Goal: Task Accomplishment & Management: Understand process/instructions

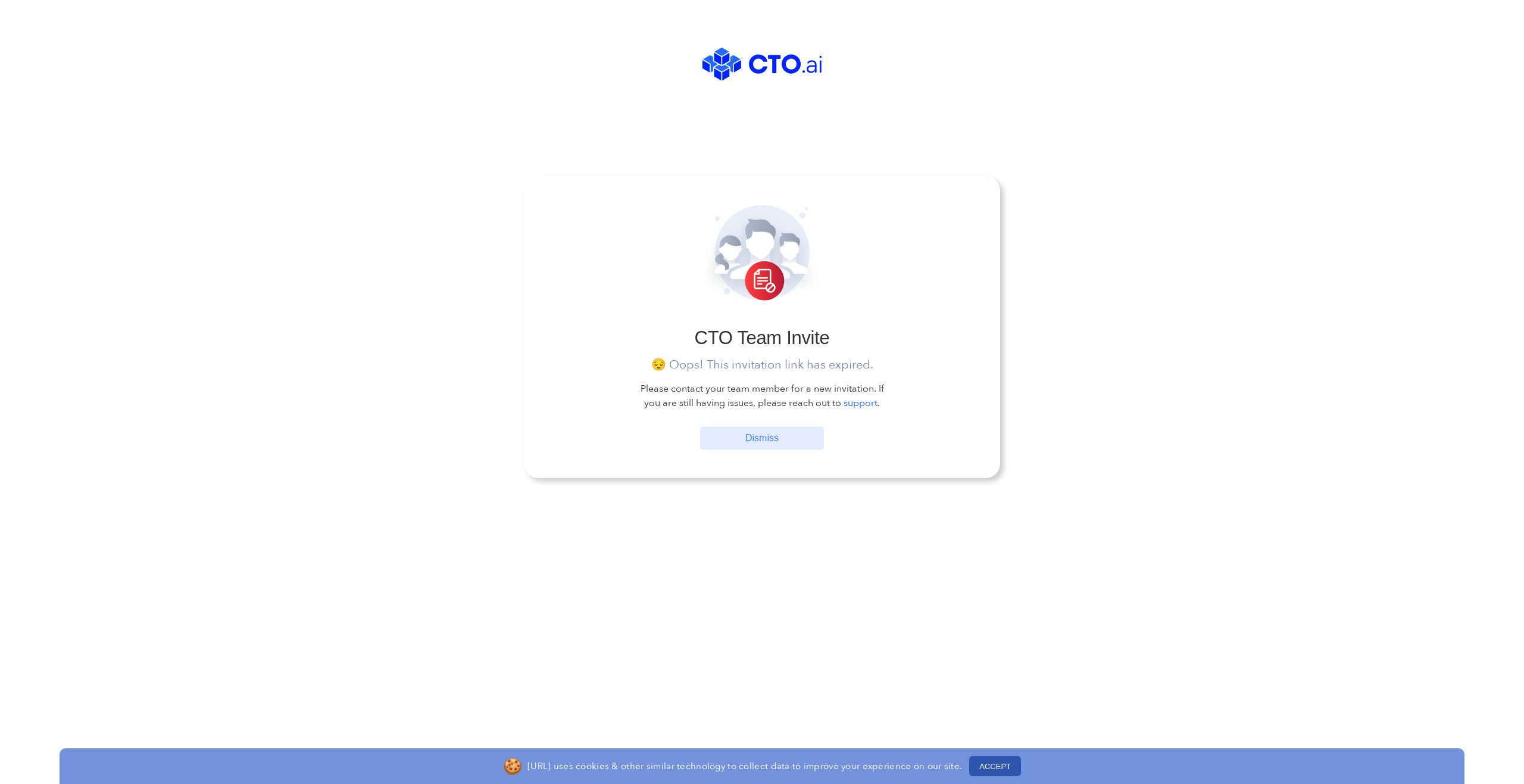
click at [757, 439] on link "Dismiss" at bounding box center [762, 437] width 124 height 23
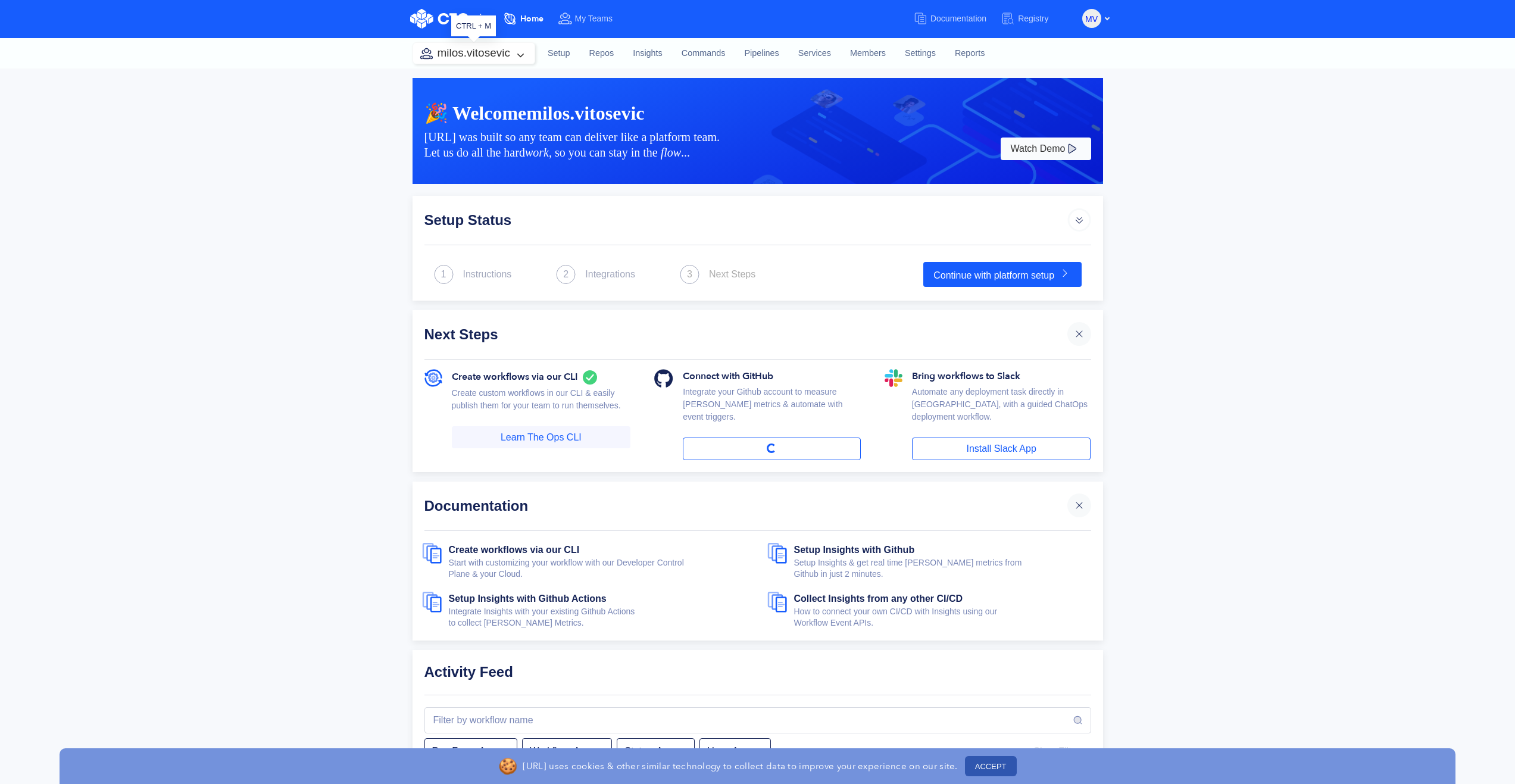
click at [505, 54] on button "milos.vitosevic" at bounding box center [474, 53] width 121 height 21
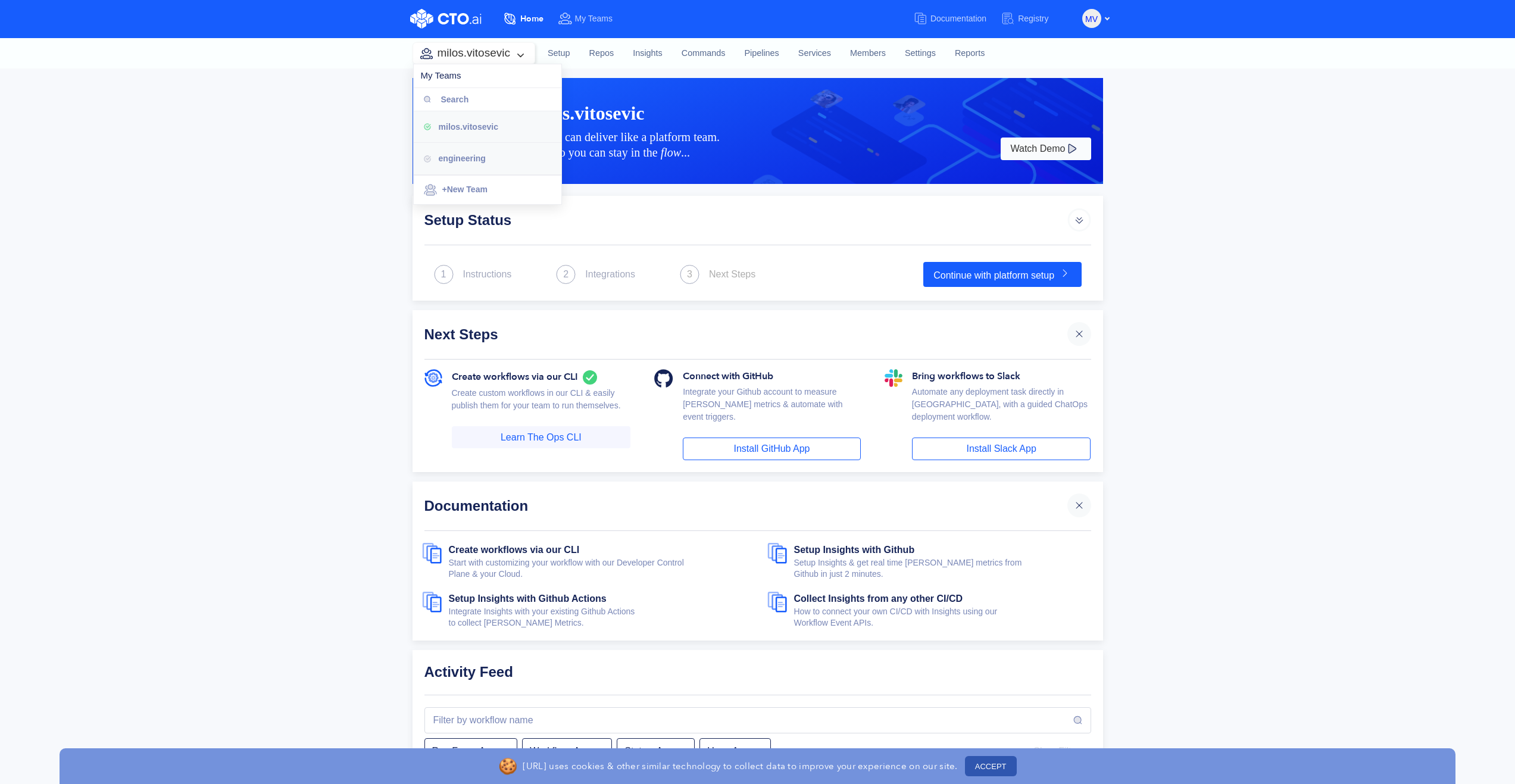
click at [462, 158] on span "engineering" at bounding box center [462, 158] width 47 height 10
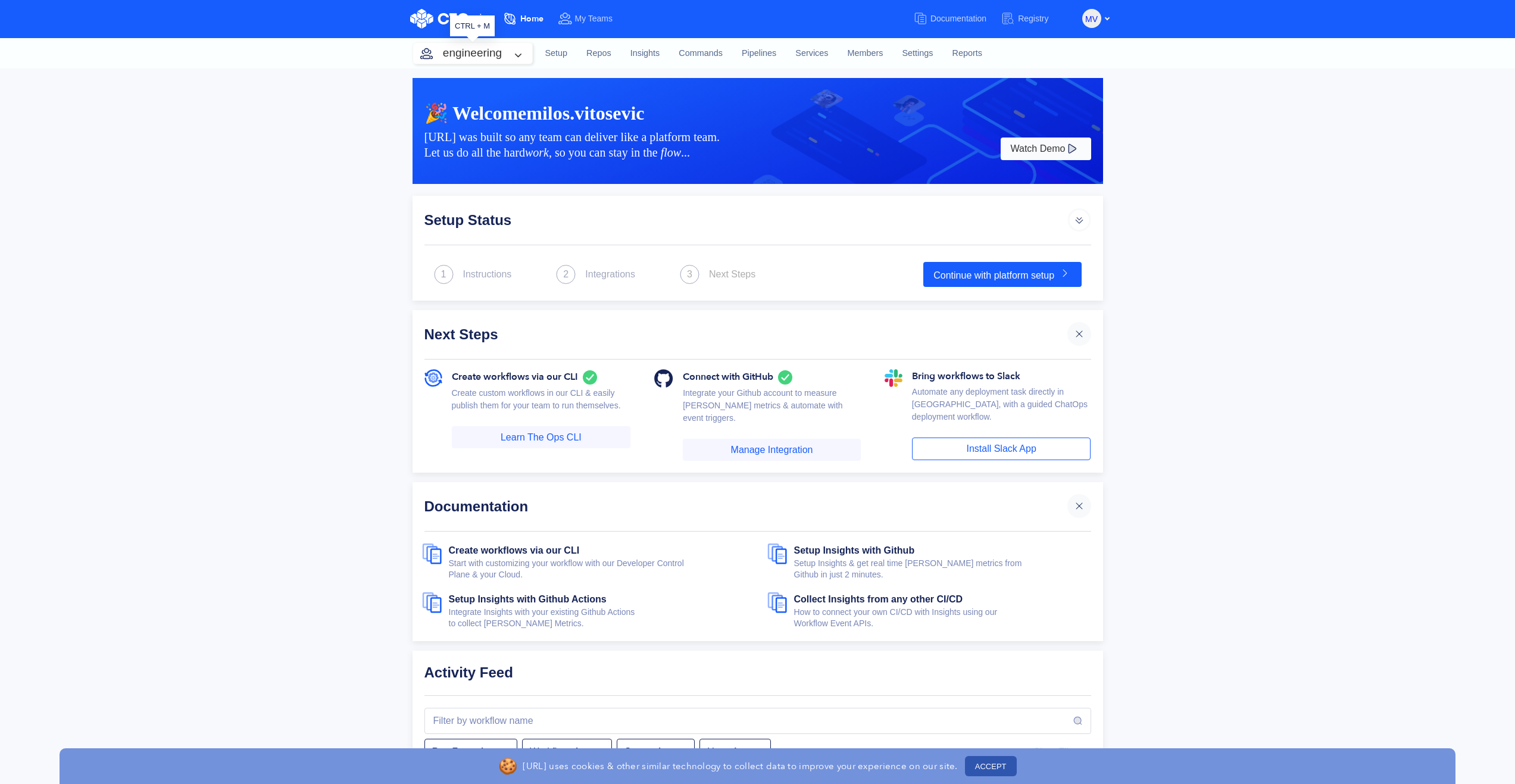
click at [519, 52] on button "engineering" at bounding box center [472, 53] width 119 height 21
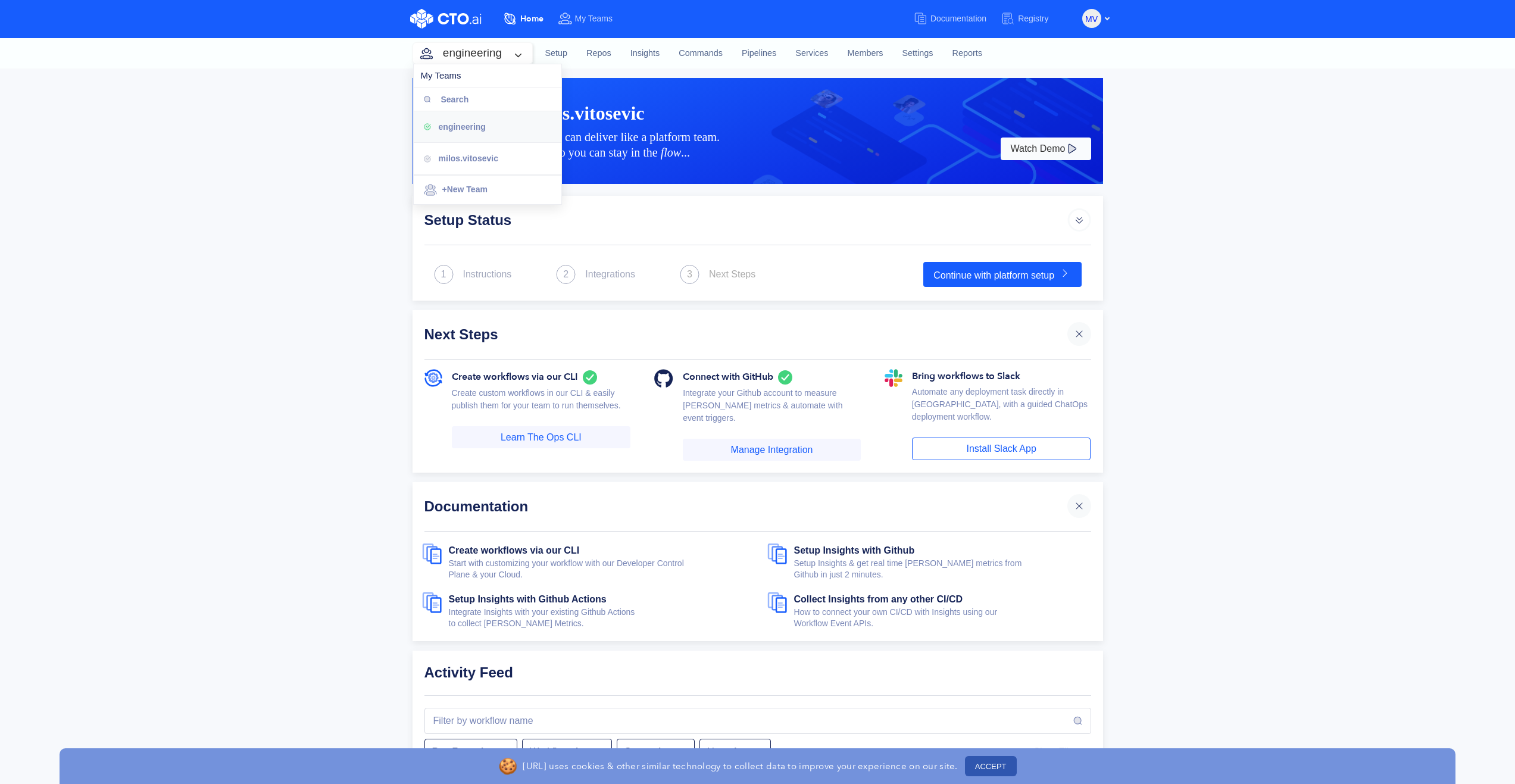
click at [458, 99] on input "Search" at bounding box center [498, 99] width 113 height 23
click at [429, 99] on div "Search" at bounding box center [487, 99] width 148 height 23
drag, startPoint x: 429, startPoint y: 99, endPoint x: 467, endPoint y: 123, distance: 44.9
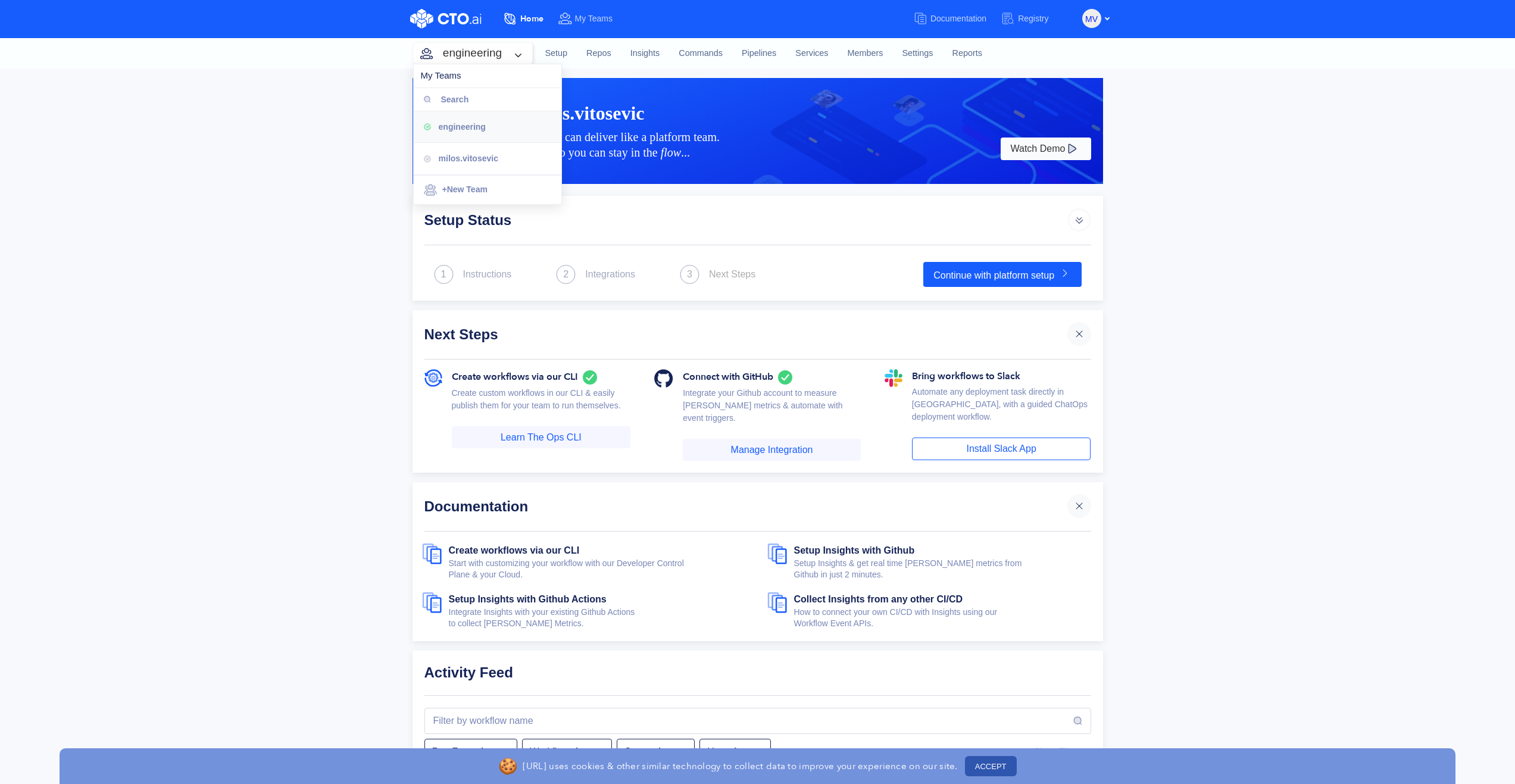
click at [467, 123] on span "engineering" at bounding box center [462, 127] width 47 height 10
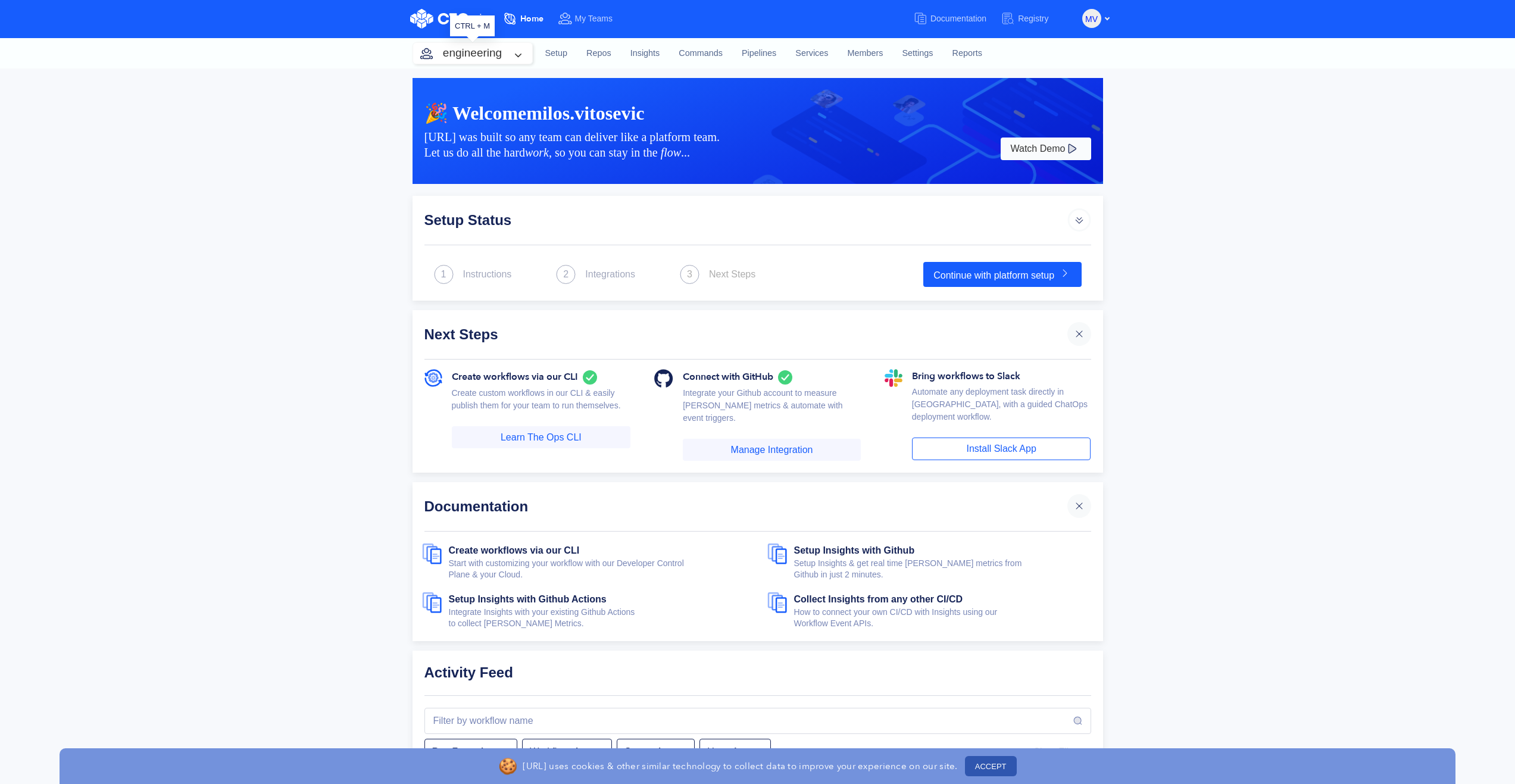
click at [471, 55] on button "engineering" at bounding box center [472, 53] width 119 height 21
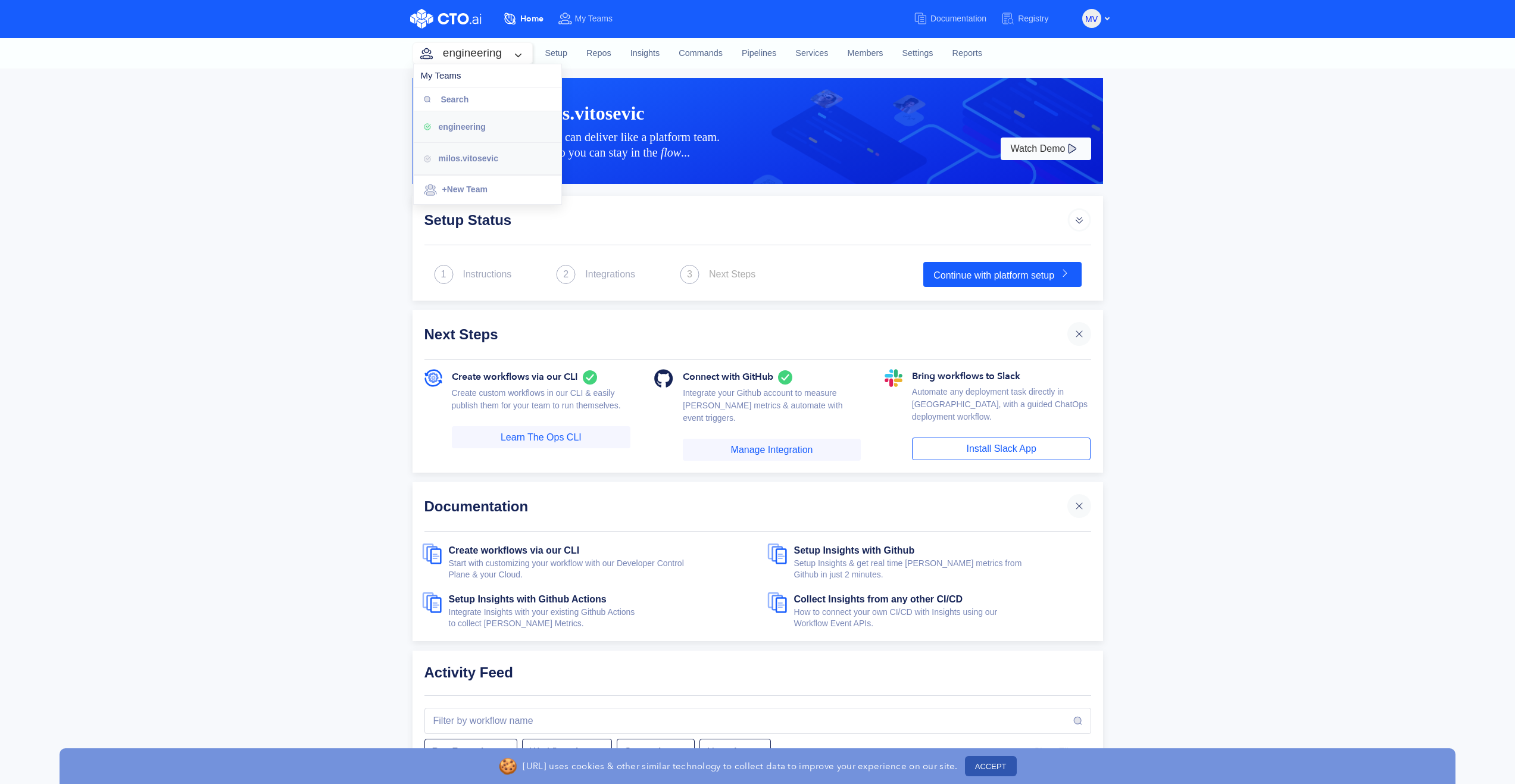
click at [461, 162] on span "milos.vitosevic" at bounding box center [469, 158] width 59 height 10
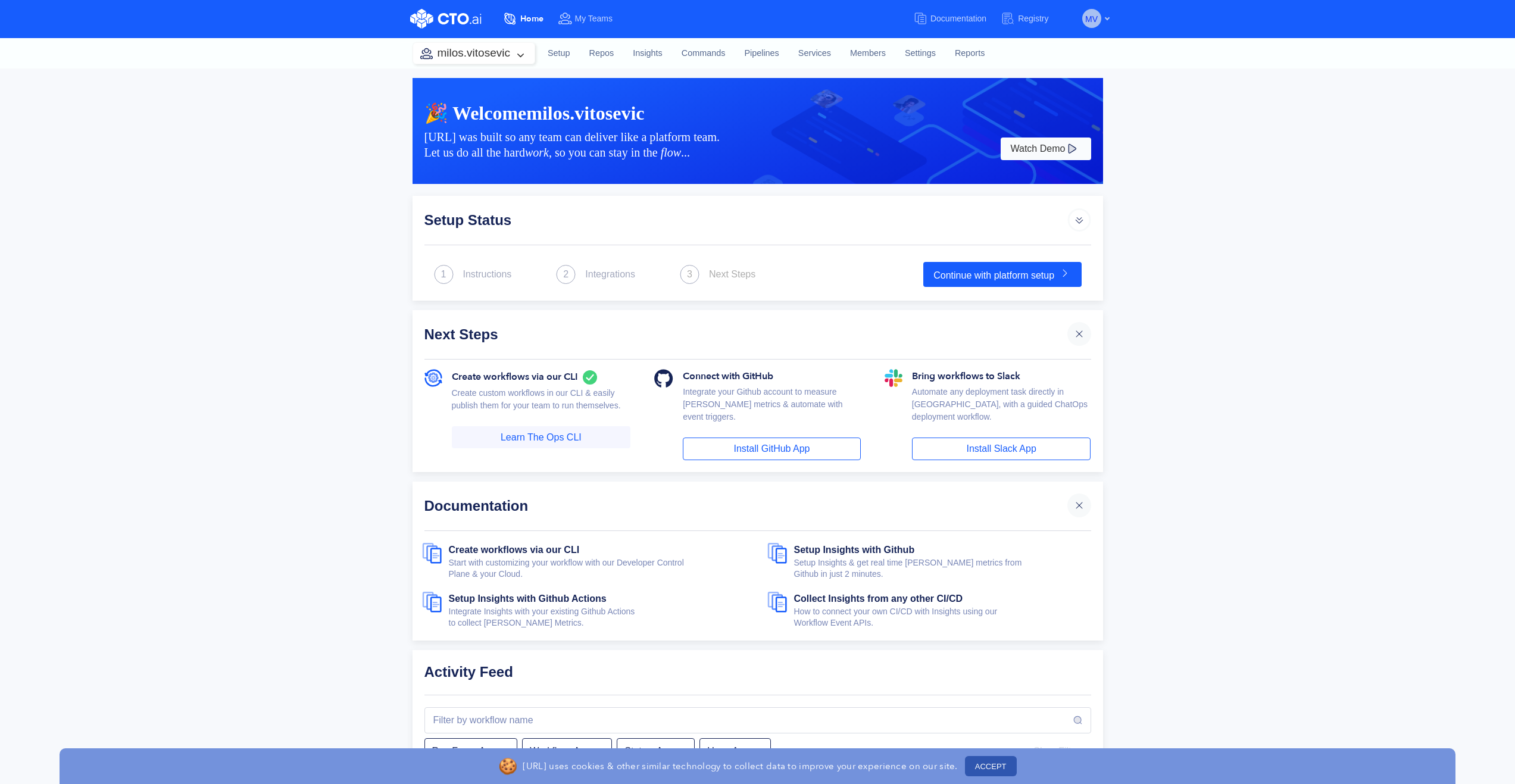
click at [1095, 20] on span "MV" at bounding box center [1092, 19] width 12 height 19
click at [1050, 45] on button "My Profile" at bounding box center [1024, 48] width 86 height 23
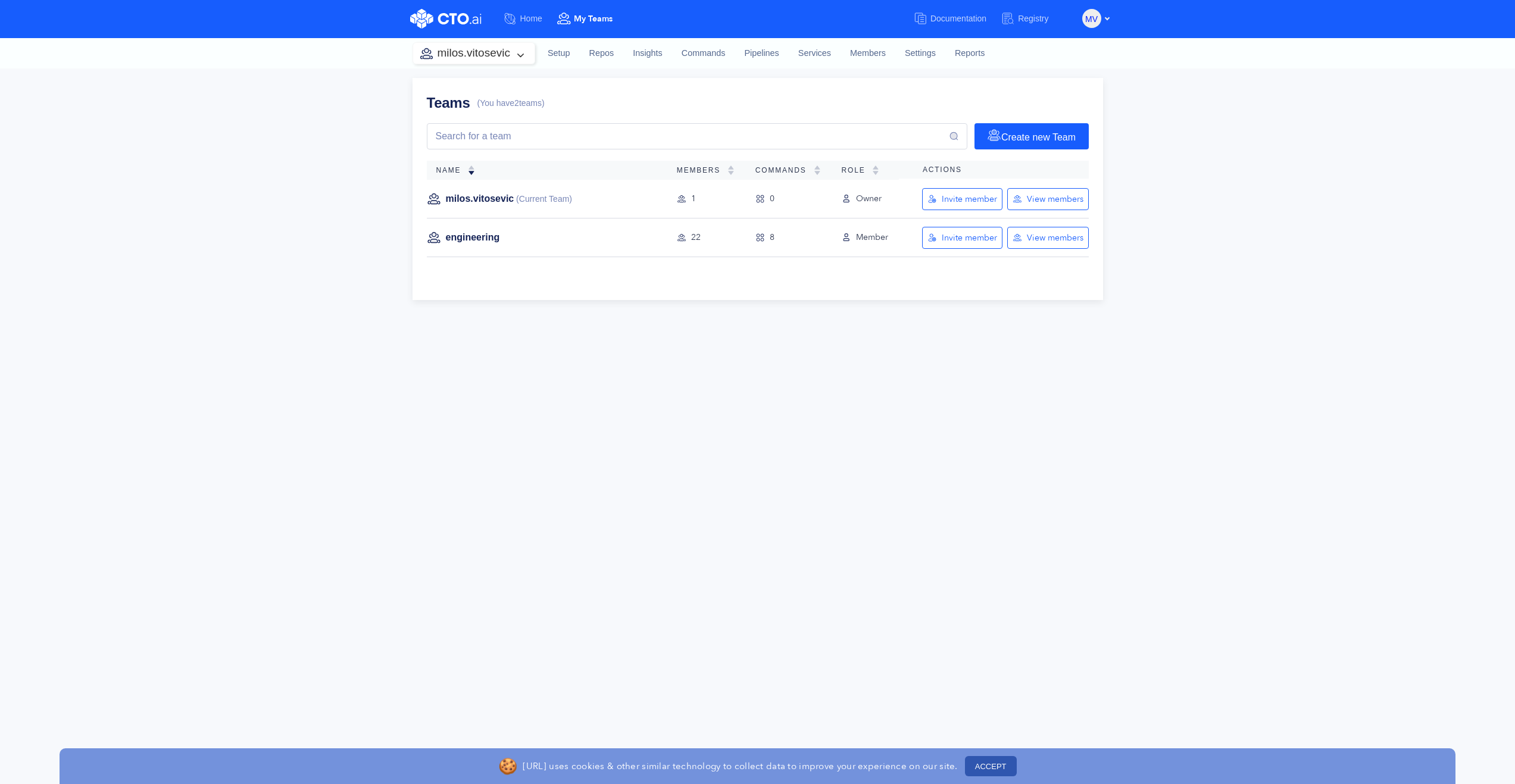
click at [537, 195] on span "(Current Team)" at bounding box center [542, 199] width 59 height 11
click at [522, 49] on button "milos.vitosevic" at bounding box center [474, 53] width 121 height 21
click at [470, 156] on span "engineering" at bounding box center [462, 158] width 47 height 10
click at [689, 202] on div "1" at bounding box center [706, 198] width 59 height 13
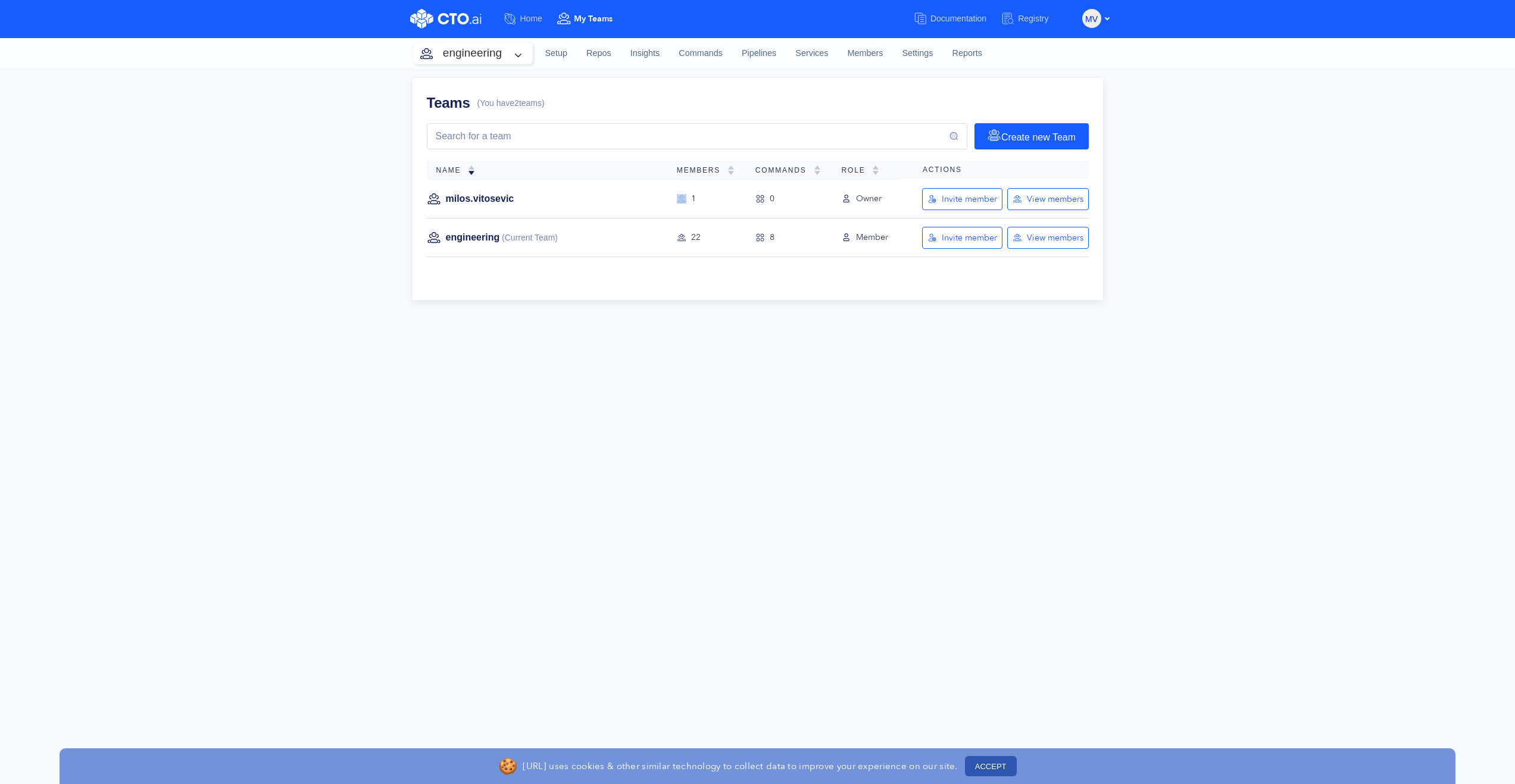
click at [689, 202] on div "1" at bounding box center [706, 198] width 59 height 13
drag, startPoint x: 689, startPoint y: 202, endPoint x: 649, endPoint y: 200, distance: 40.0
click at [649, 200] on div "milos.vitosevic" at bounding box center [542, 198] width 231 height 14
click at [478, 194] on link "milos.vitosevic" at bounding box center [480, 198] width 68 height 13
click at [505, 102] on span "(You have 2 teams)" at bounding box center [511, 103] width 68 height 11
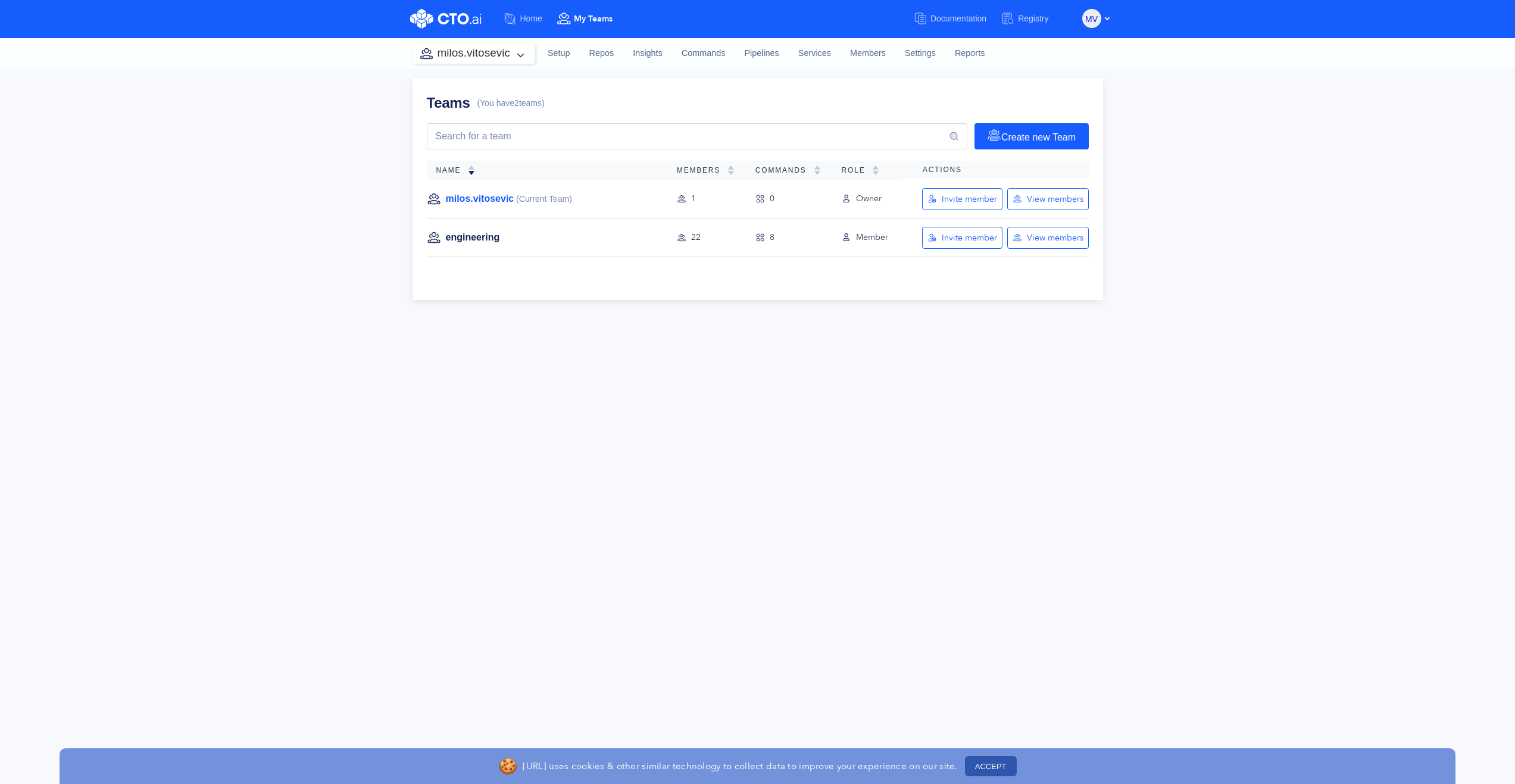
click at [465, 200] on link "milos.vitosevic" at bounding box center [480, 198] width 68 height 13
drag, startPoint x: 487, startPoint y: 201, endPoint x: 472, endPoint y: 201, distance: 15.0
click at [472, 201] on link "milos.vitosevic" at bounding box center [480, 198] width 68 height 13
drag, startPoint x: 472, startPoint y: 201, endPoint x: 450, endPoint y: 194, distance: 23.1
click at [450, 194] on link "milos.vitosevic" at bounding box center [480, 198] width 68 height 13
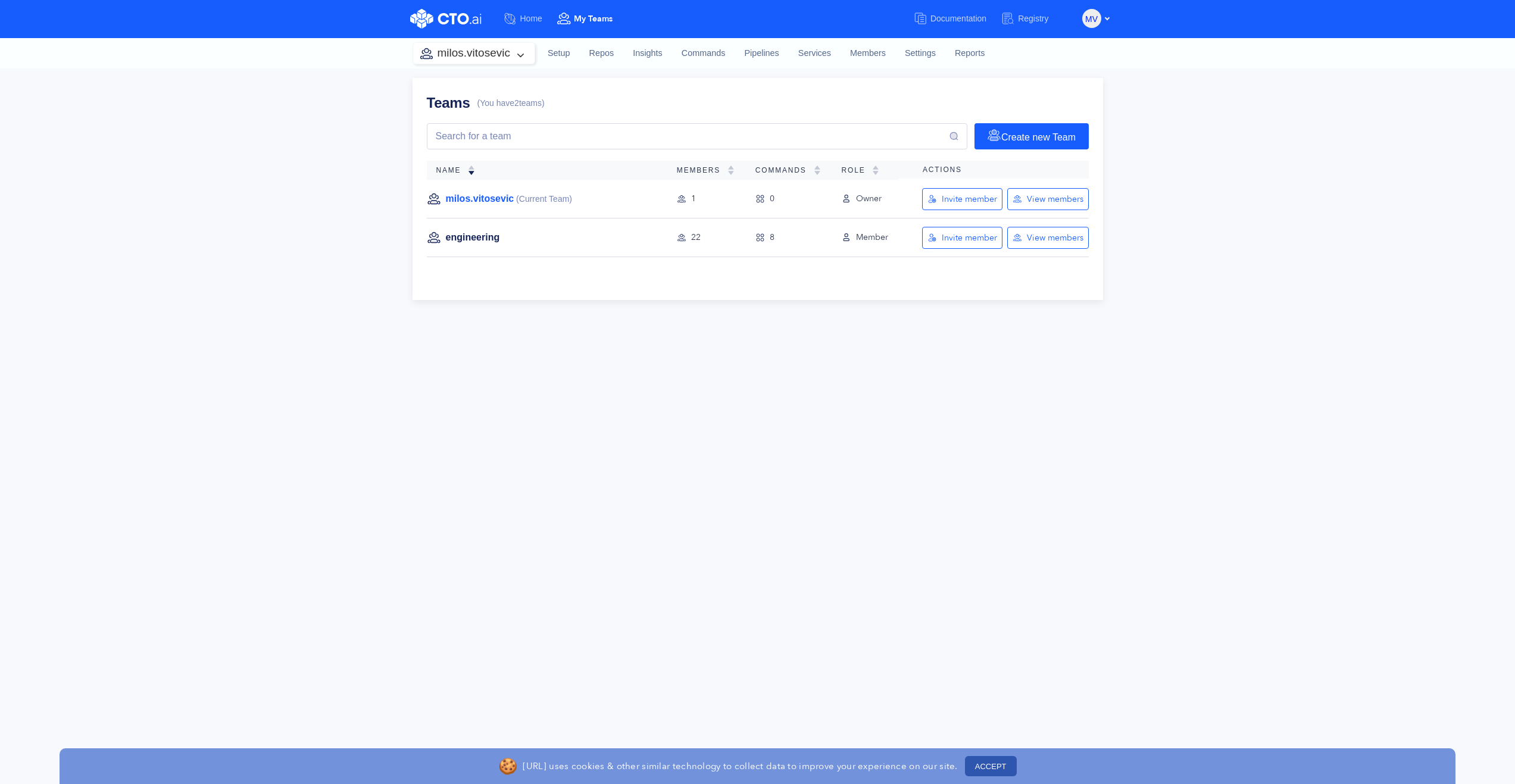
click at [472, 200] on link "milos.vitosevic" at bounding box center [480, 198] width 68 height 13
click at [513, 58] on button "milos.vitosevic" at bounding box center [474, 53] width 121 height 21
click at [465, 156] on span "engineering" at bounding box center [462, 158] width 47 height 10
click at [553, 54] on link "Setup" at bounding box center [556, 53] width 41 height 32
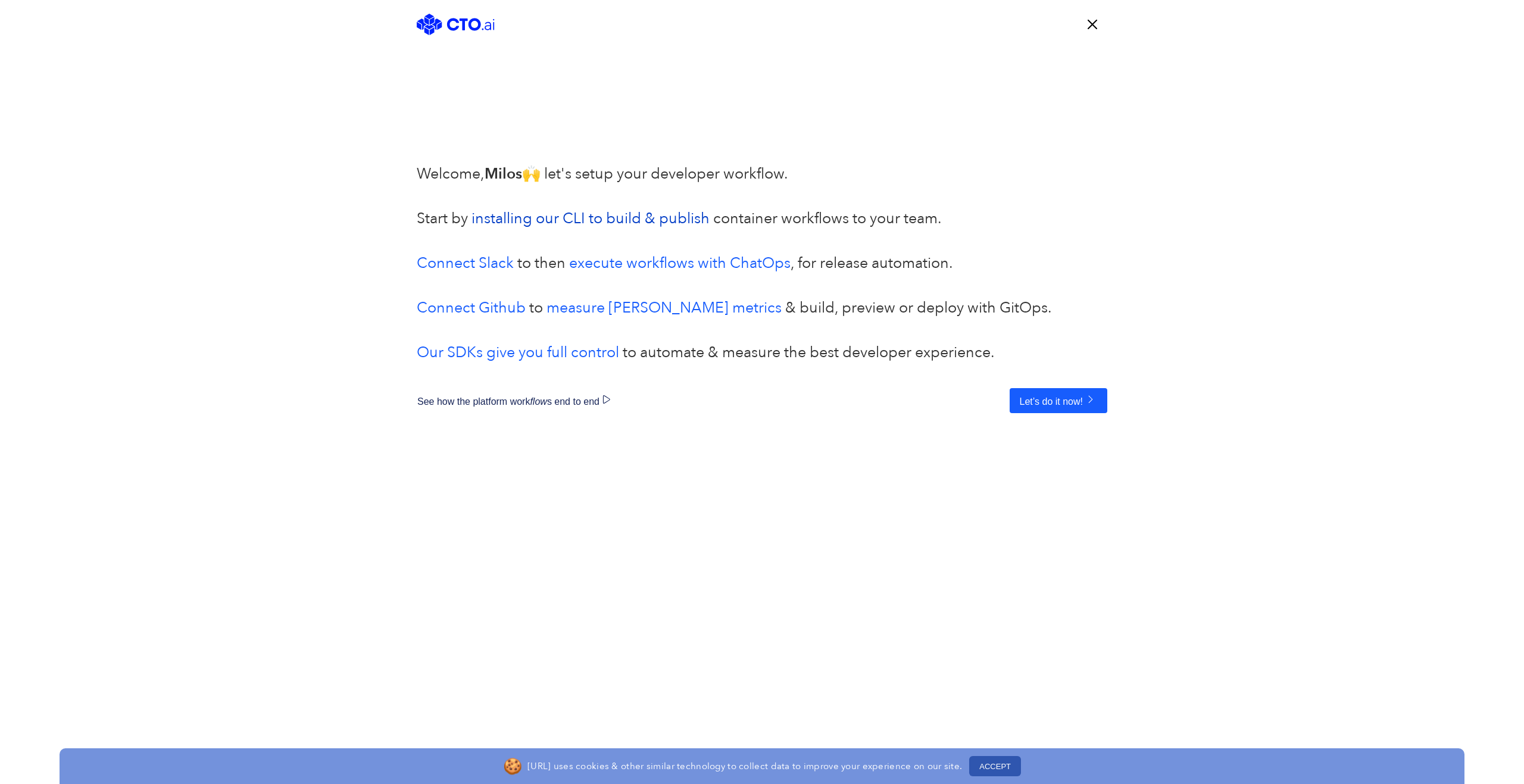
click at [571, 220] on link "installing our CLI to build & publish" at bounding box center [591, 218] width 238 height 20
click at [1064, 404] on button "Let’s do it now!" at bounding box center [1059, 400] width 98 height 25
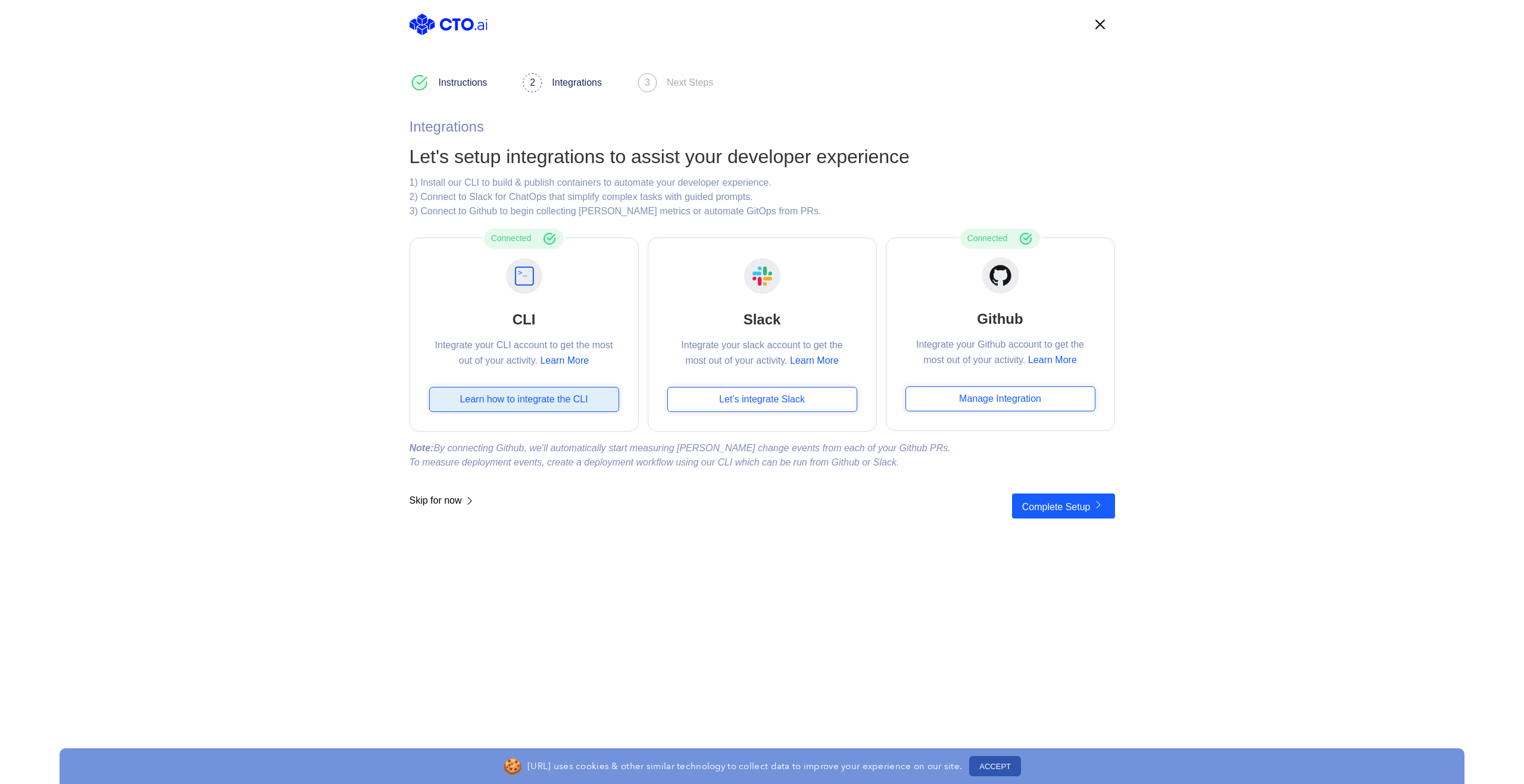
click at [553, 402] on div "Learn how to integrate the CLI" at bounding box center [525, 399] width 190 height 25
